Goal: Transaction & Acquisition: Purchase product/service

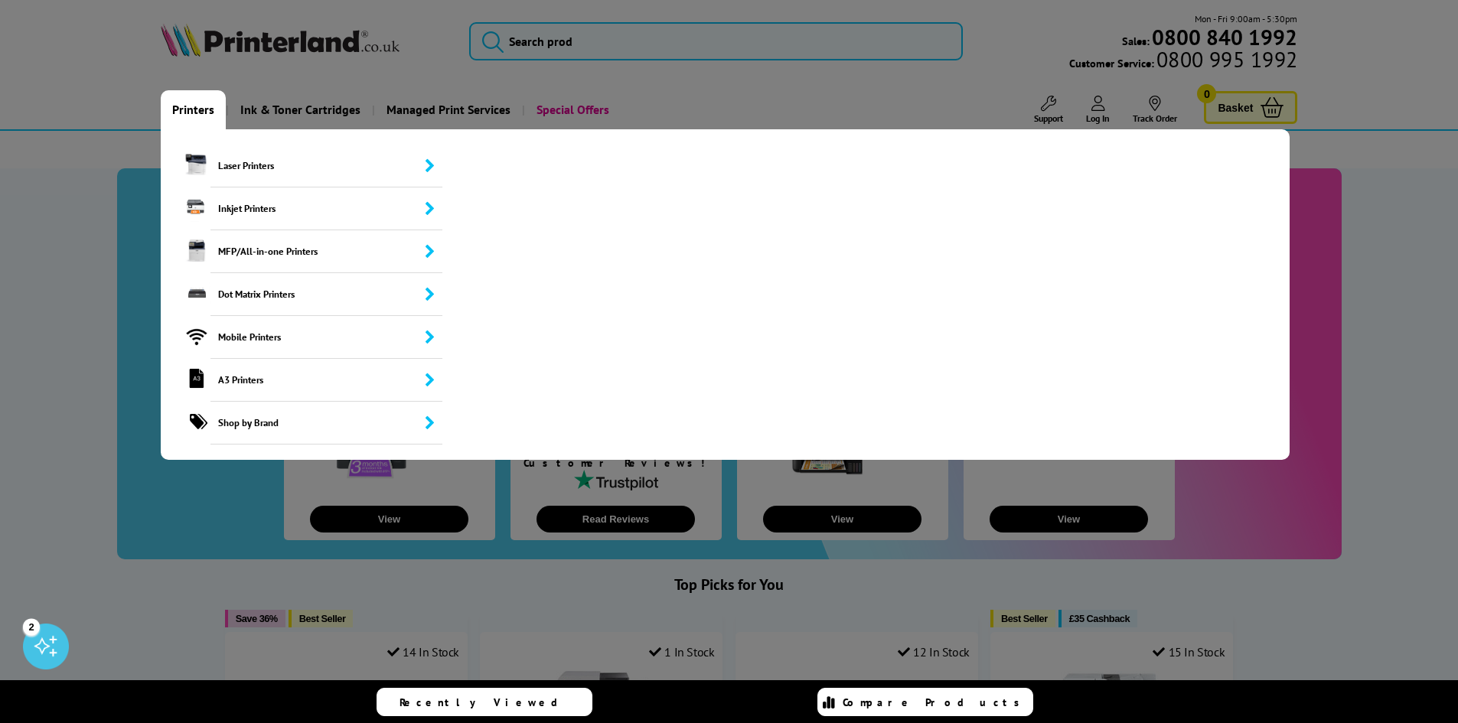
click at [201, 109] on link "Printers" at bounding box center [193, 109] width 65 height 39
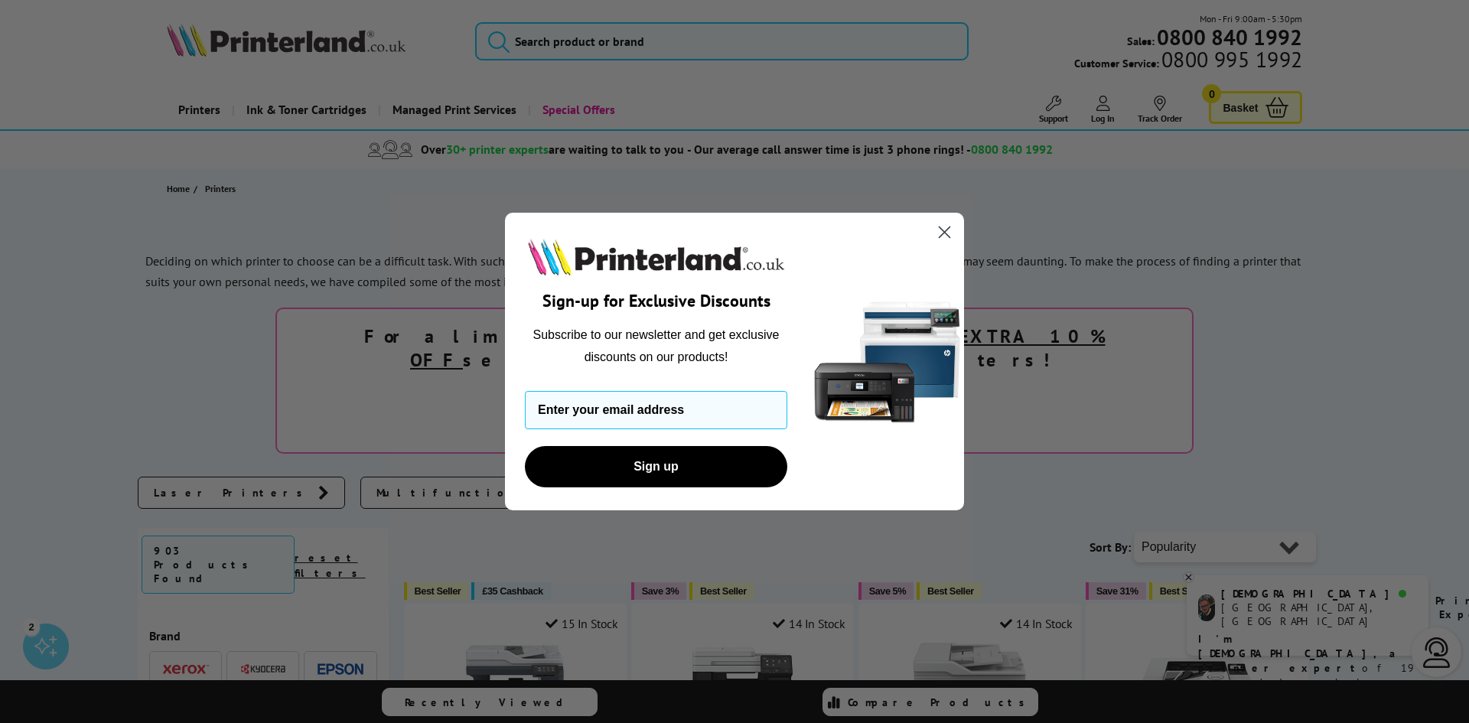
click at [950, 238] on icon "Close dialog" at bounding box center [945, 232] width 11 height 11
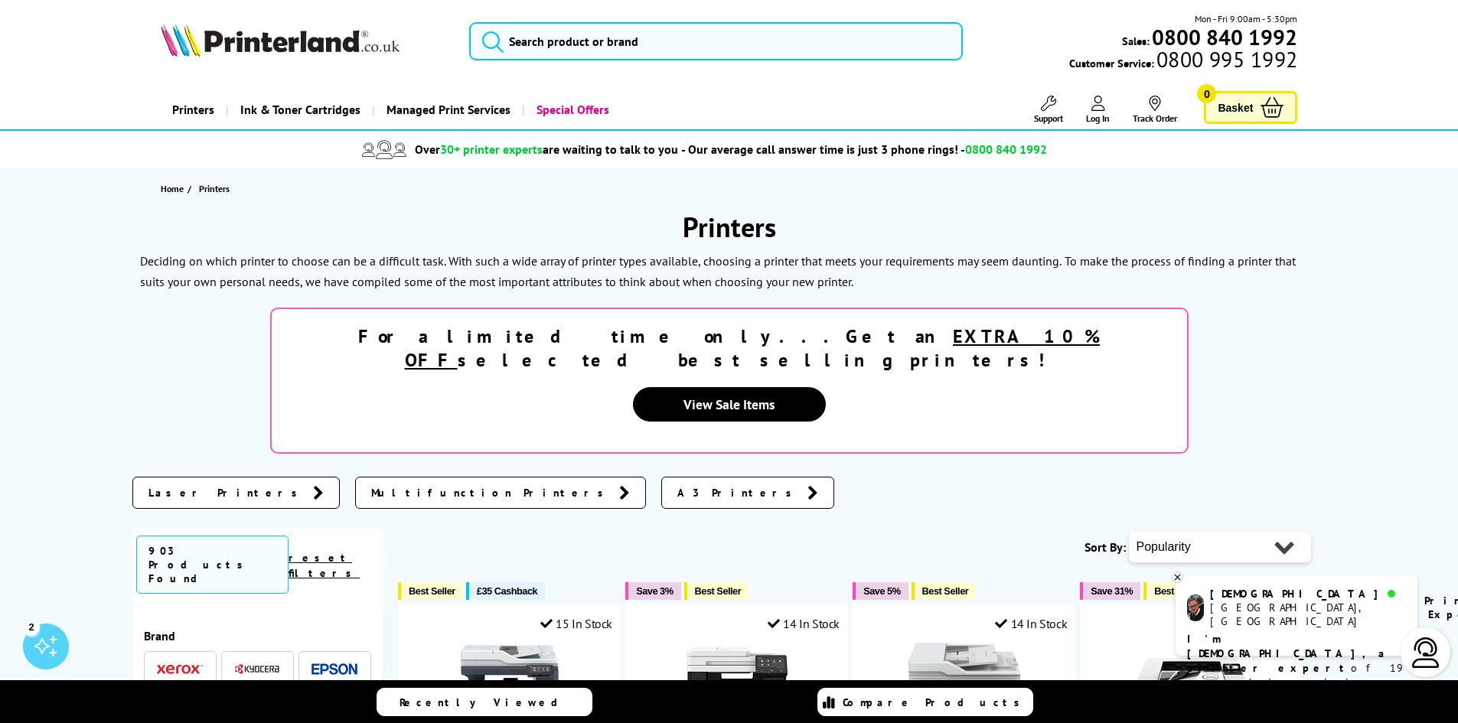
click at [342, 703] on img at bounding box center [334, 708] width 46 height 11
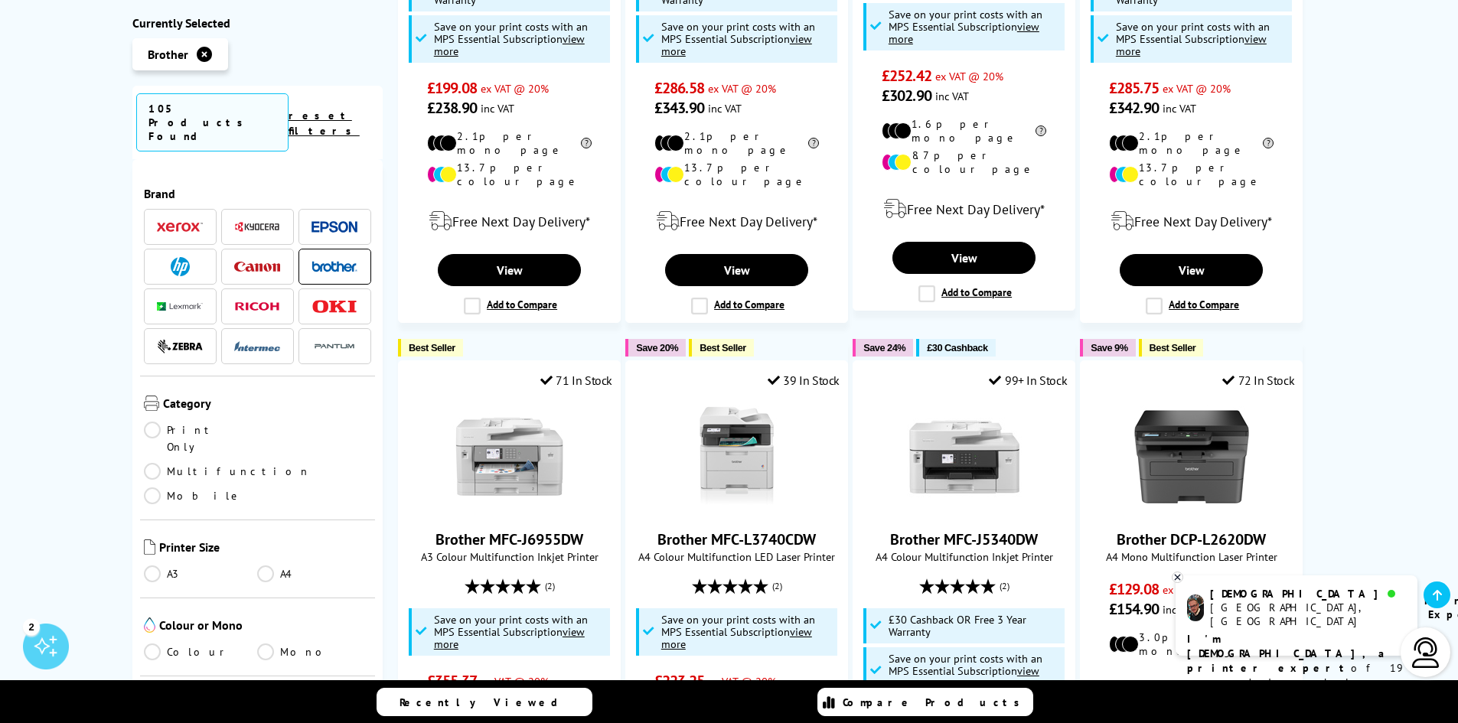
scroll to position [536, 0]
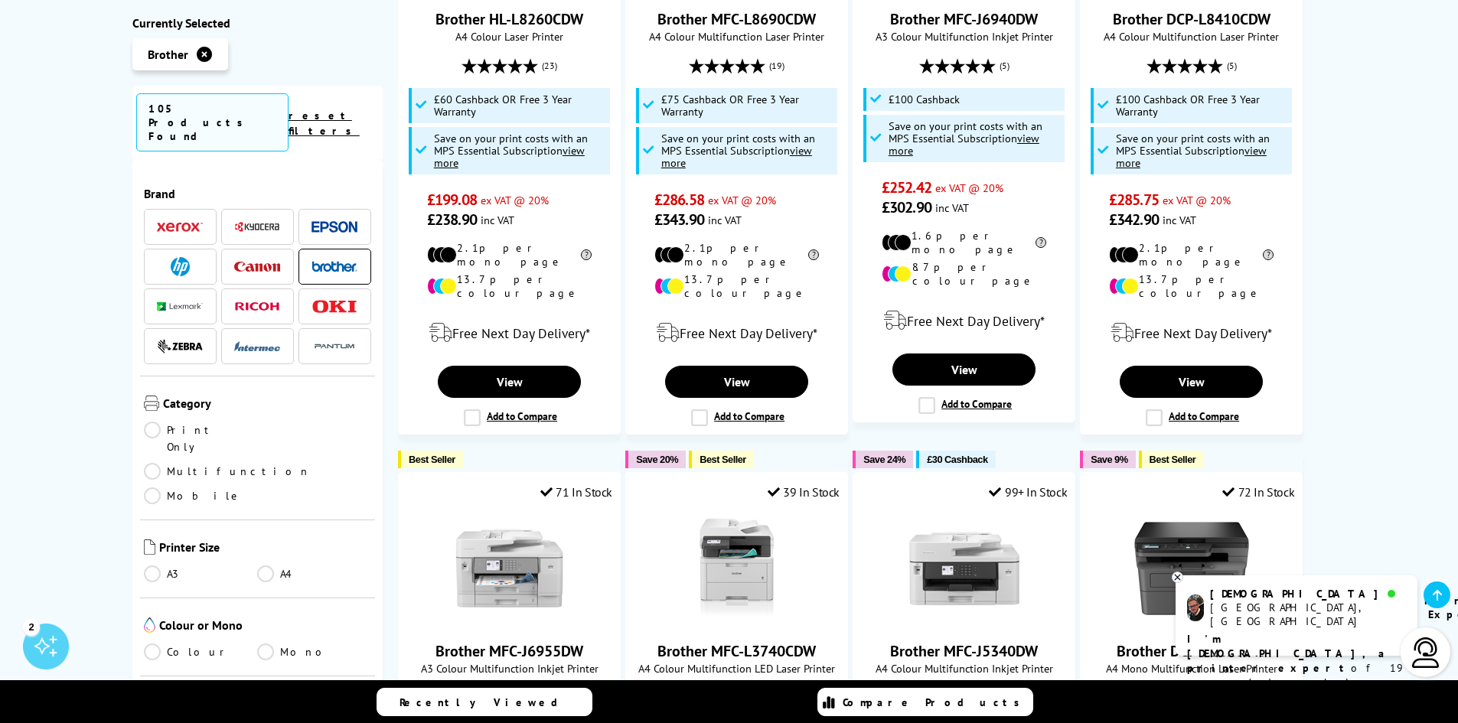
click at [348, 209] on li at bounding box center [334, 227] width 73 height 36
click at [341, 221] on img at bounding box center [334, 226] width 46 height 11
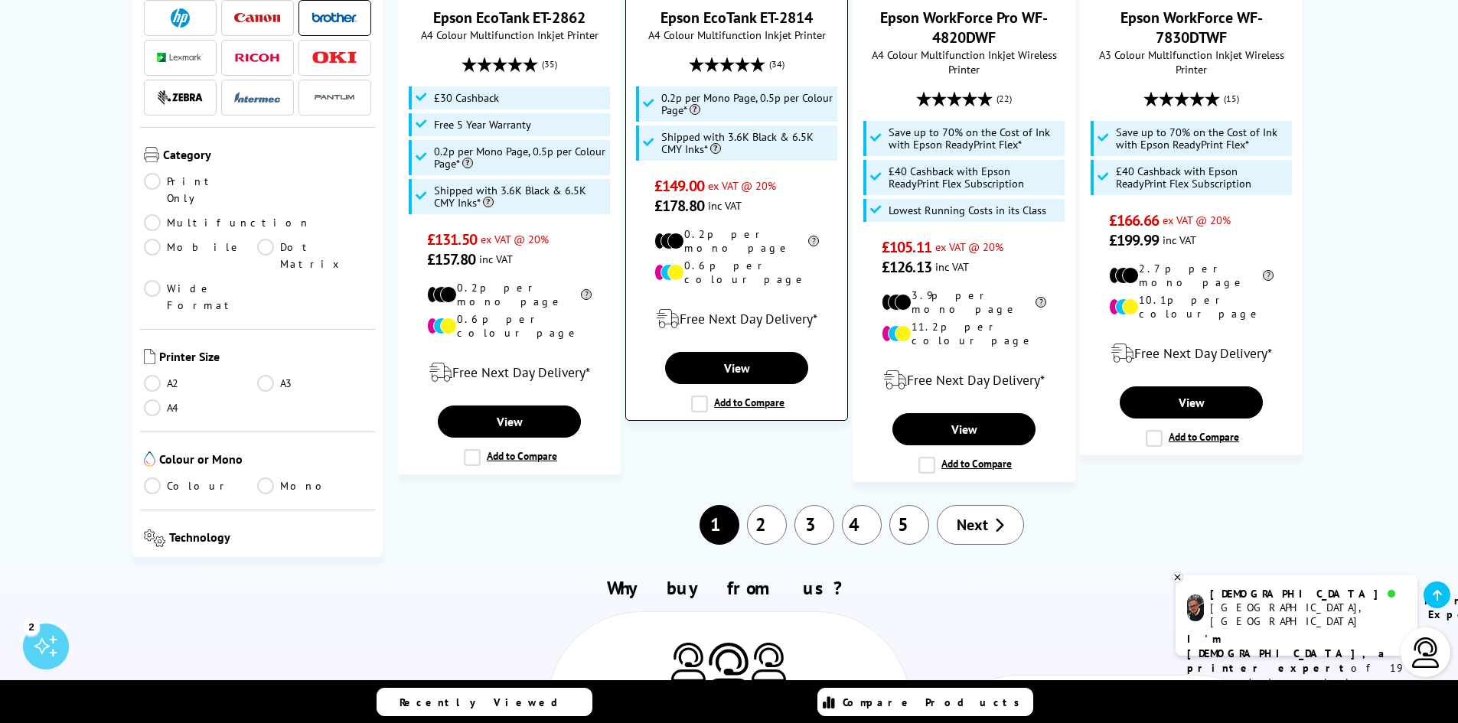
scroll to position [1990, 0]
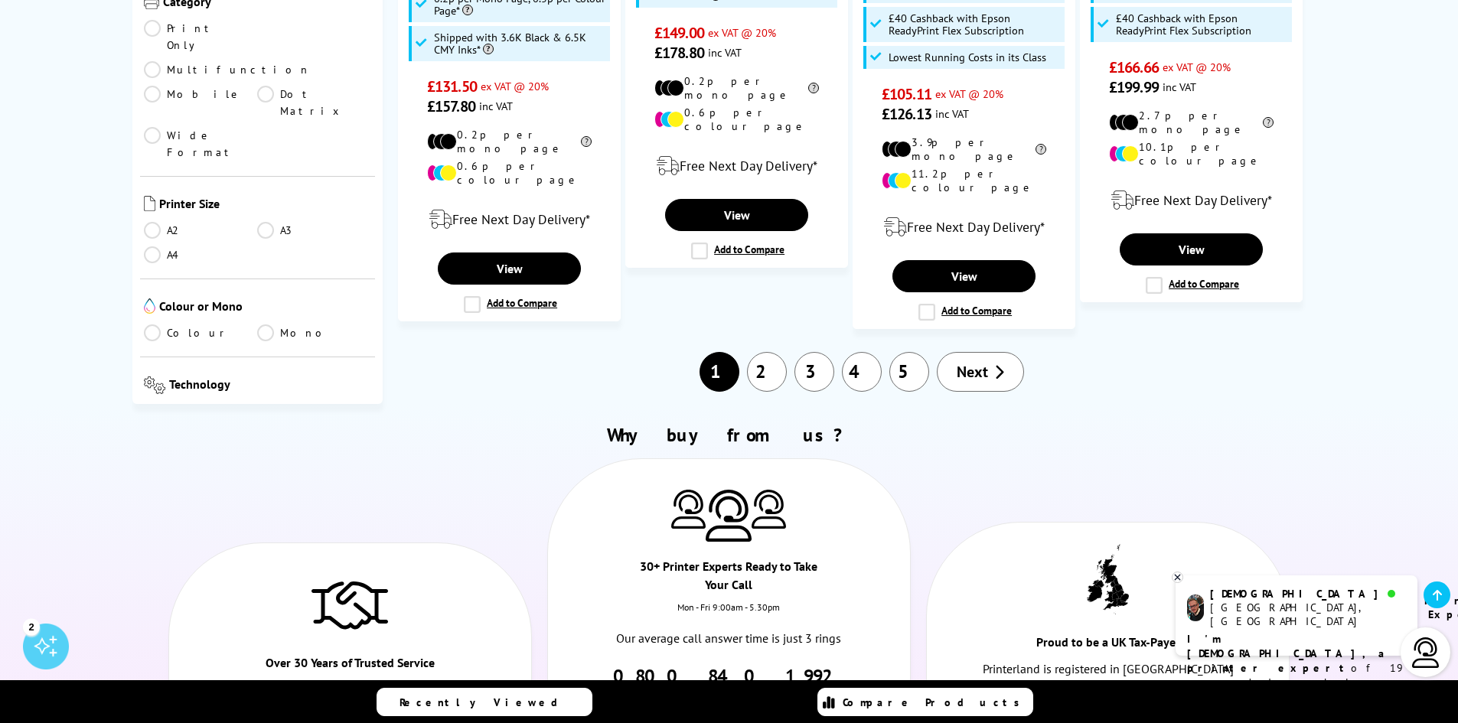
click at [764, 352] on link "2" at bounding box center [767, 372] width 40 height 40
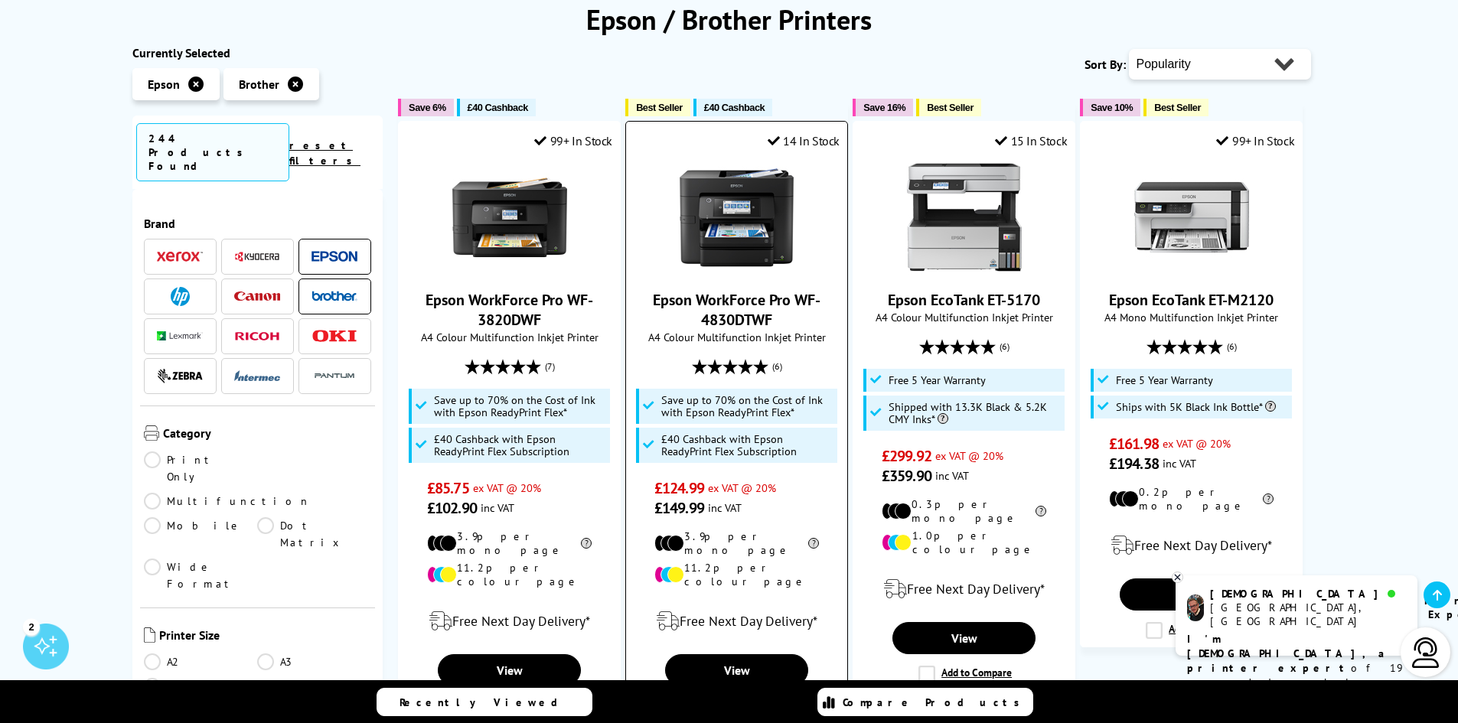
scroll to position [306, 0]
